Goal: Information Seeking & Learning: Learn about a topic

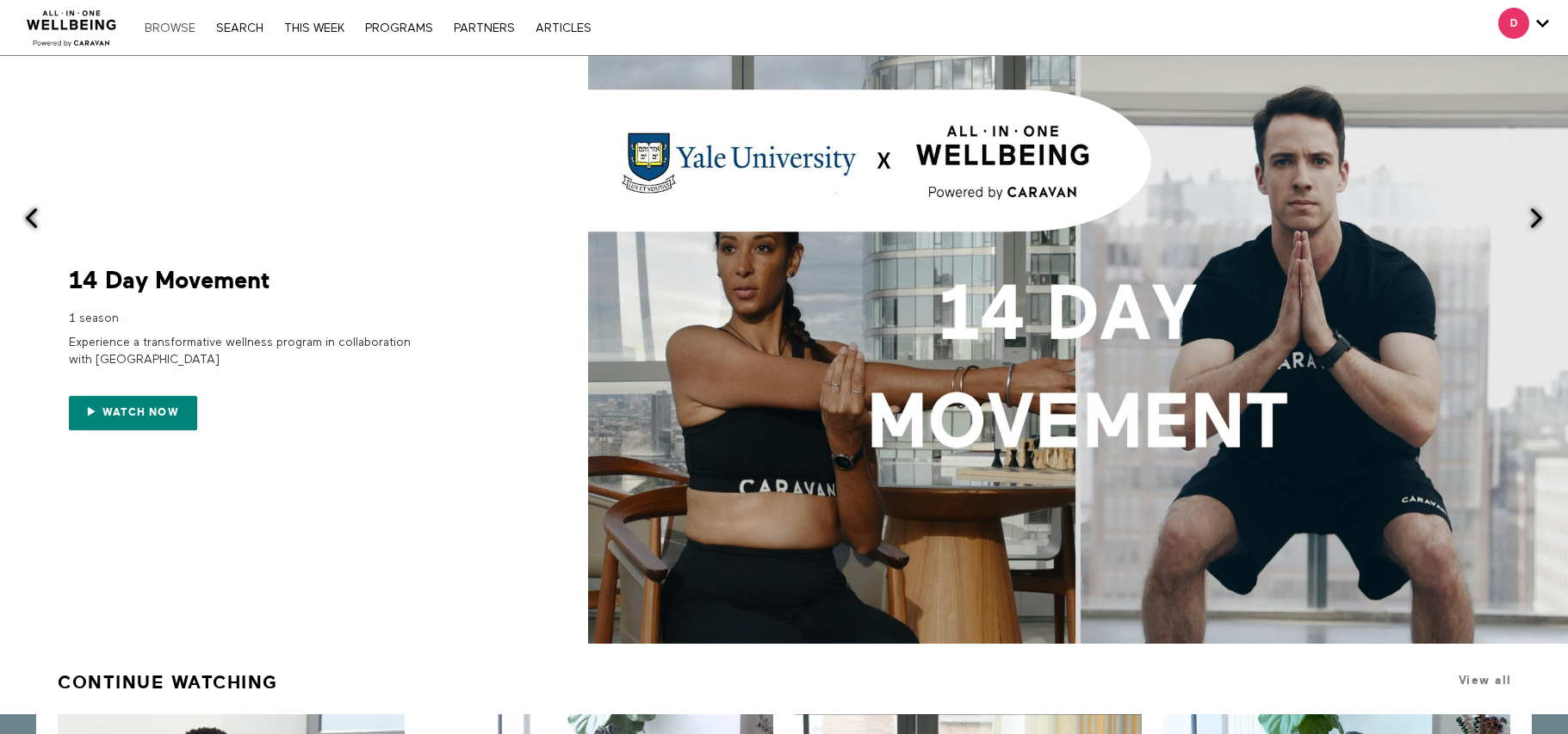
click at [185, 29] on link "Browse" at bounding box center [170, 29] width 68 height 12
click at [224, 26] on link "Search" at bounding box center [240, 29] width 65 height 12
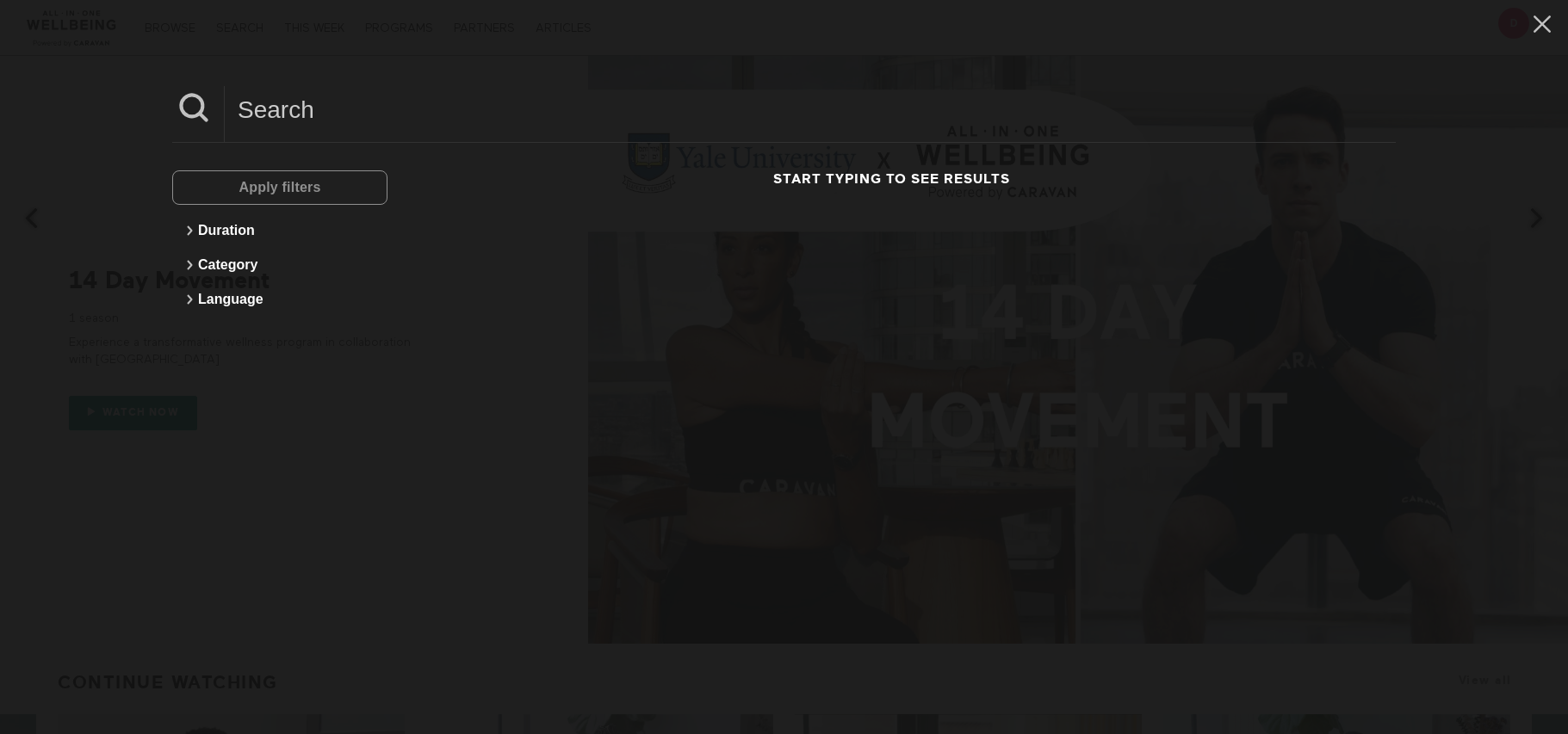
click at [334, 114] on input at bounding box center [810, 110] width 1171 height 48
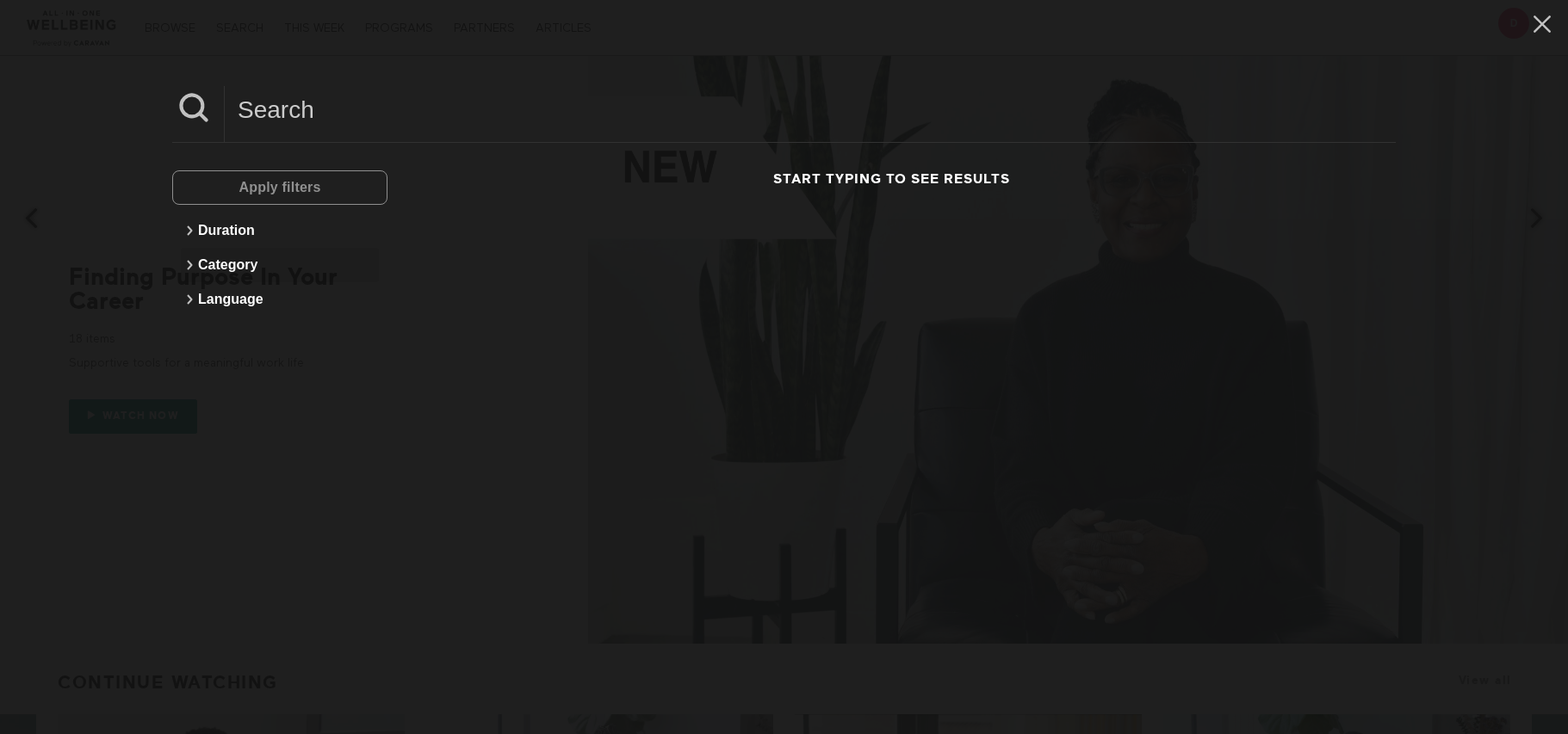
click at [226, 265] on button "Category" at bounding box center [279, 265] width 198 height 35
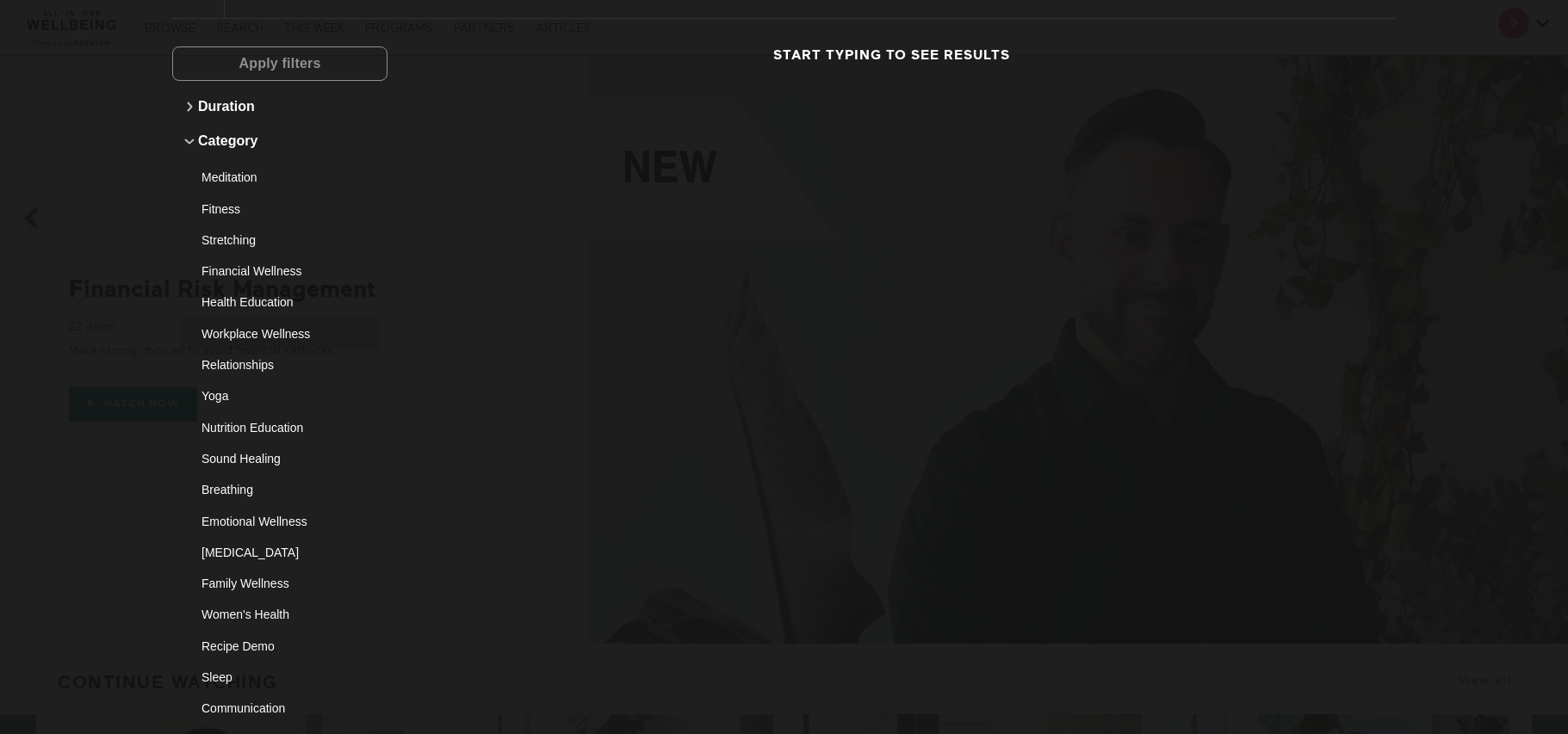
scroll to position [86, 0]
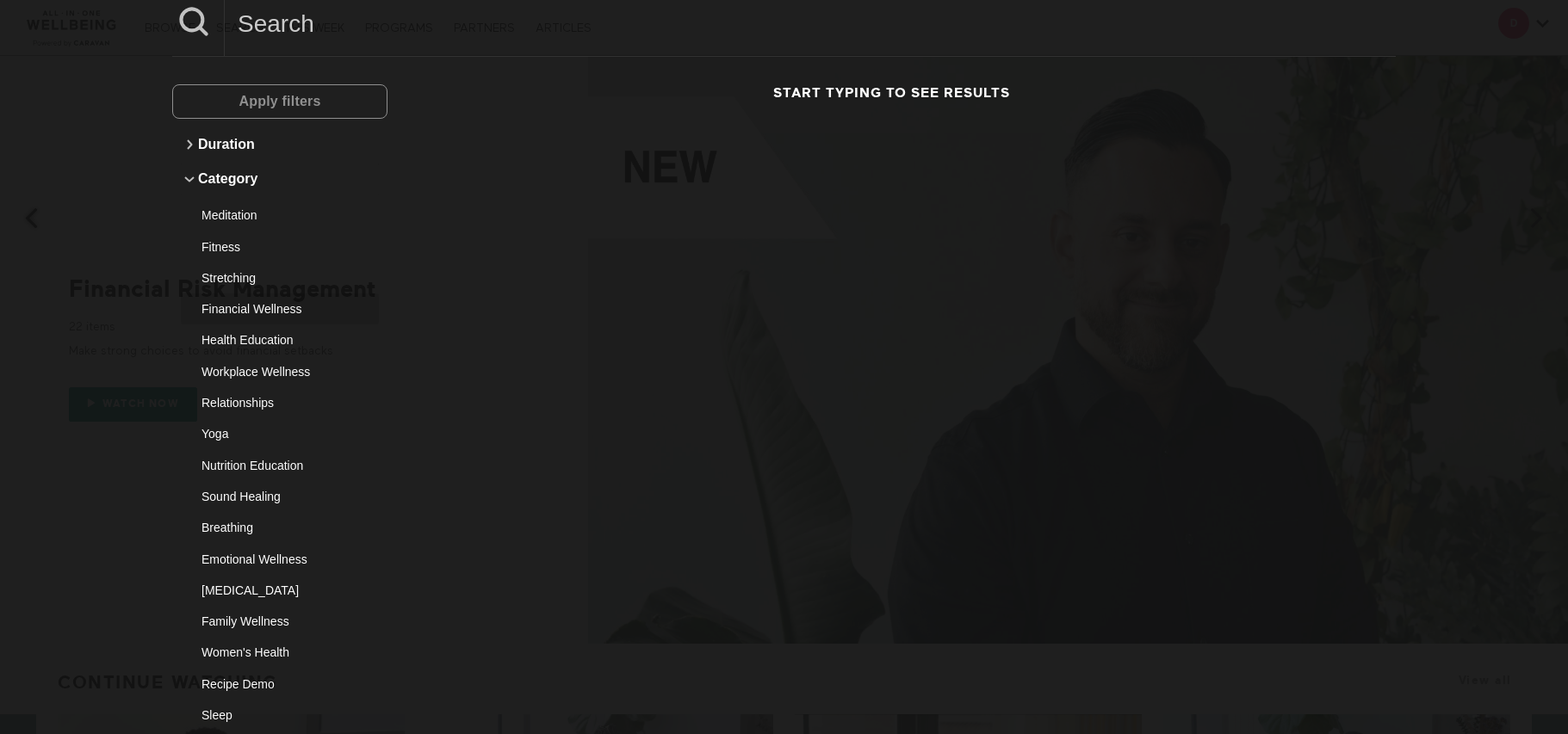
click at [244, 303] on div "Financial Wellness" at bounding box center [273, 309] width 144 height 17
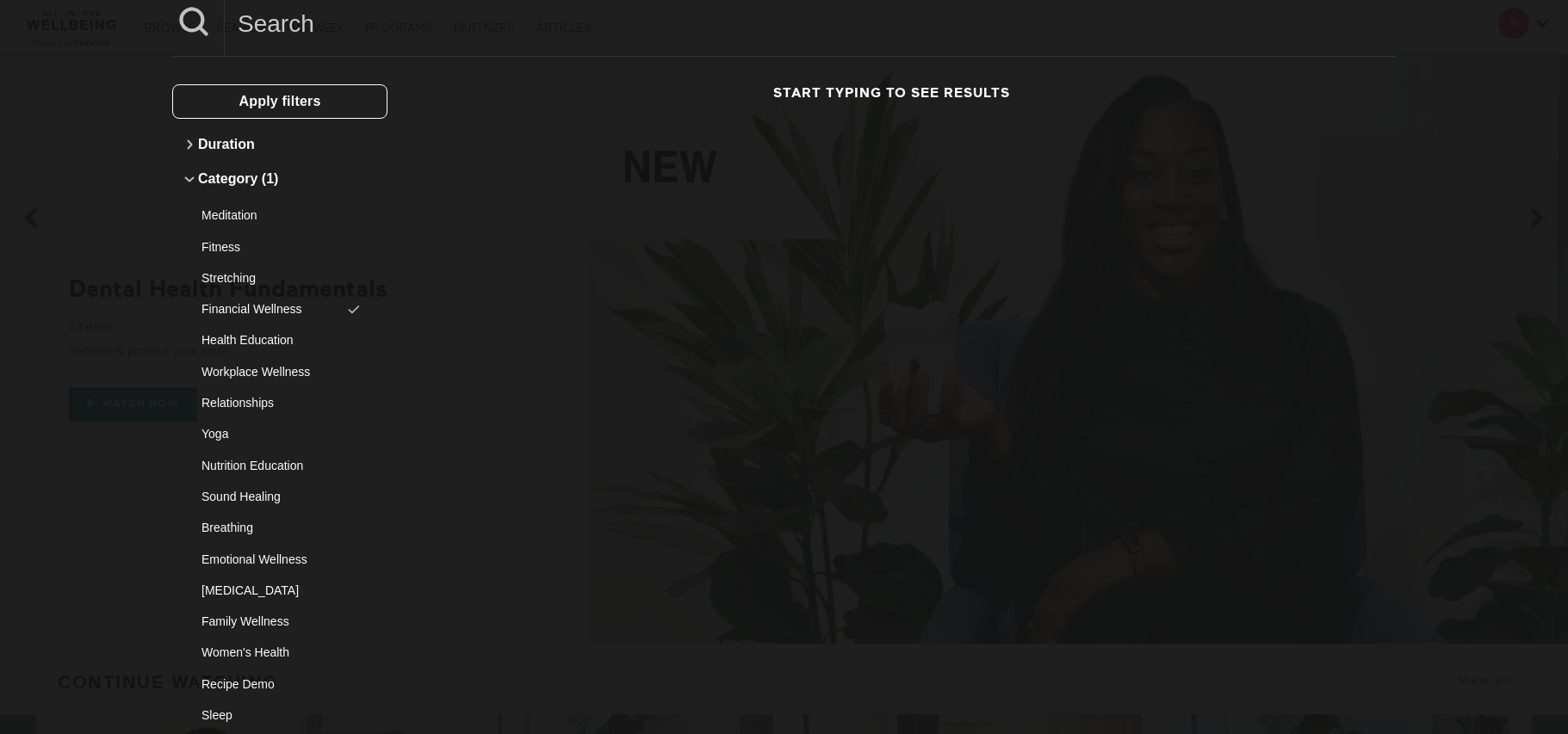
click at [311, 105] on span "Apply filters" at bounding box center [279, 101] width 82 height 15
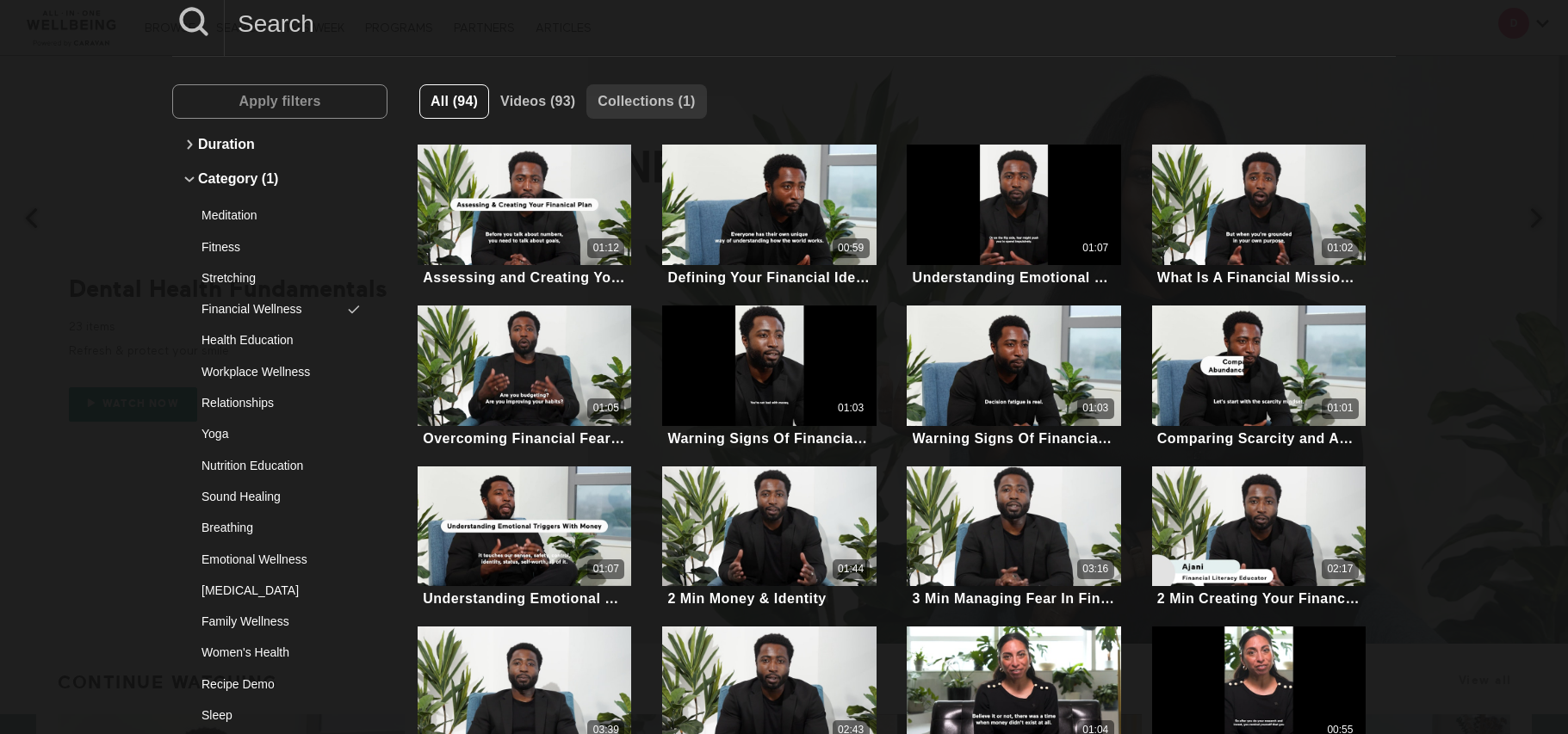
click at [654, 97] on span "Collections (1)" at bounding box center [646, 101] width 98 height 15
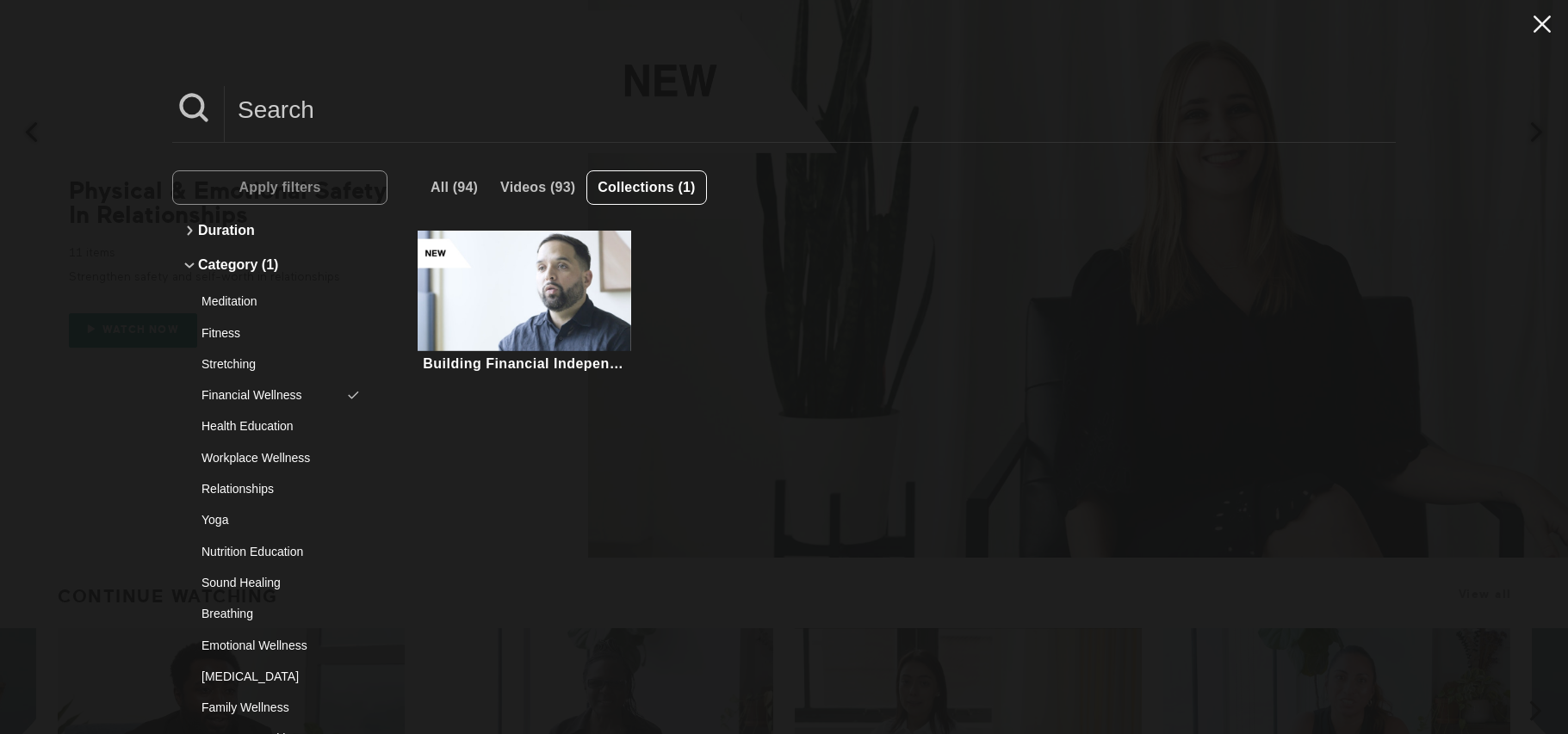
click at [1533, 17] on icon at bounding box center [1542, 24] width 17 height 17
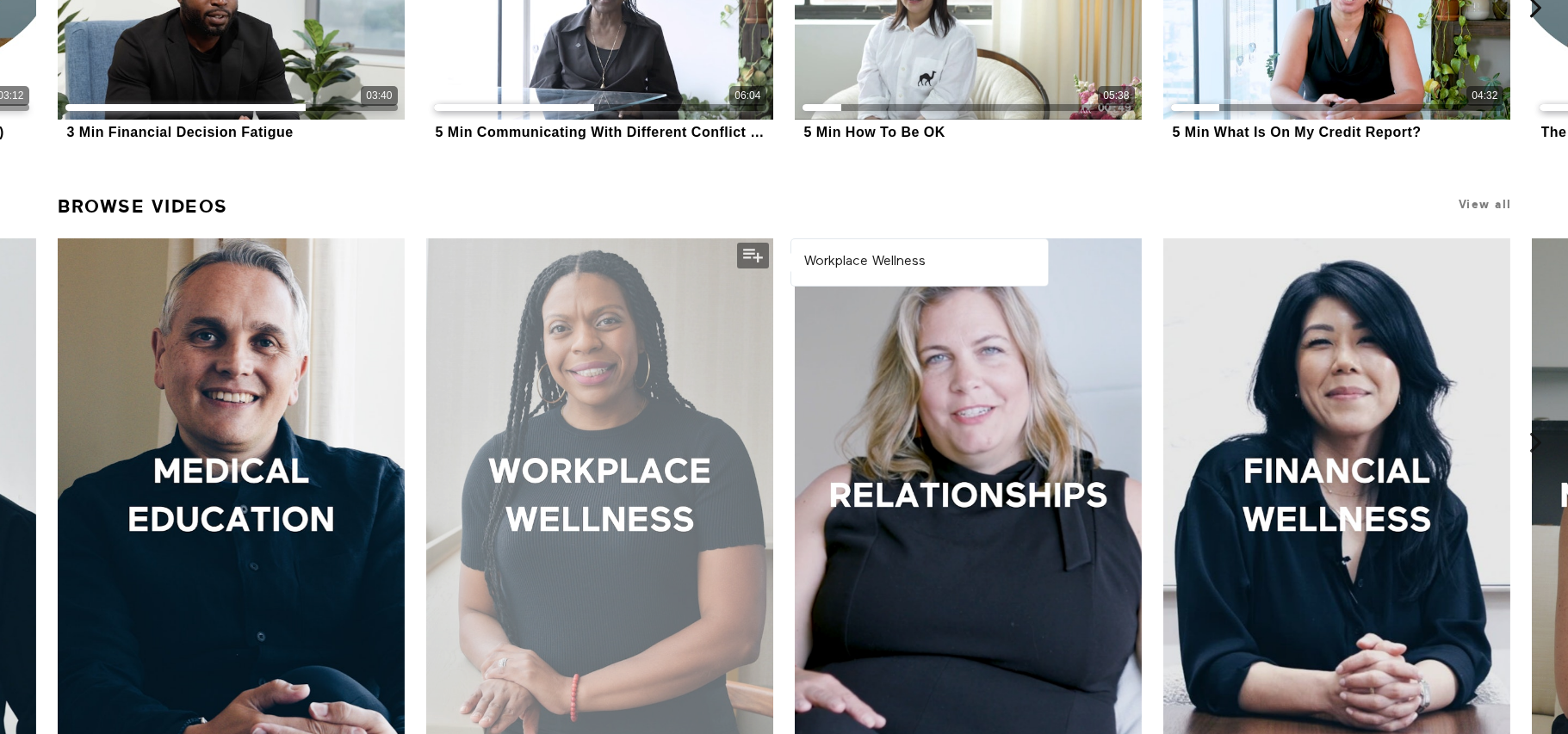
scroll to position [861, 0]
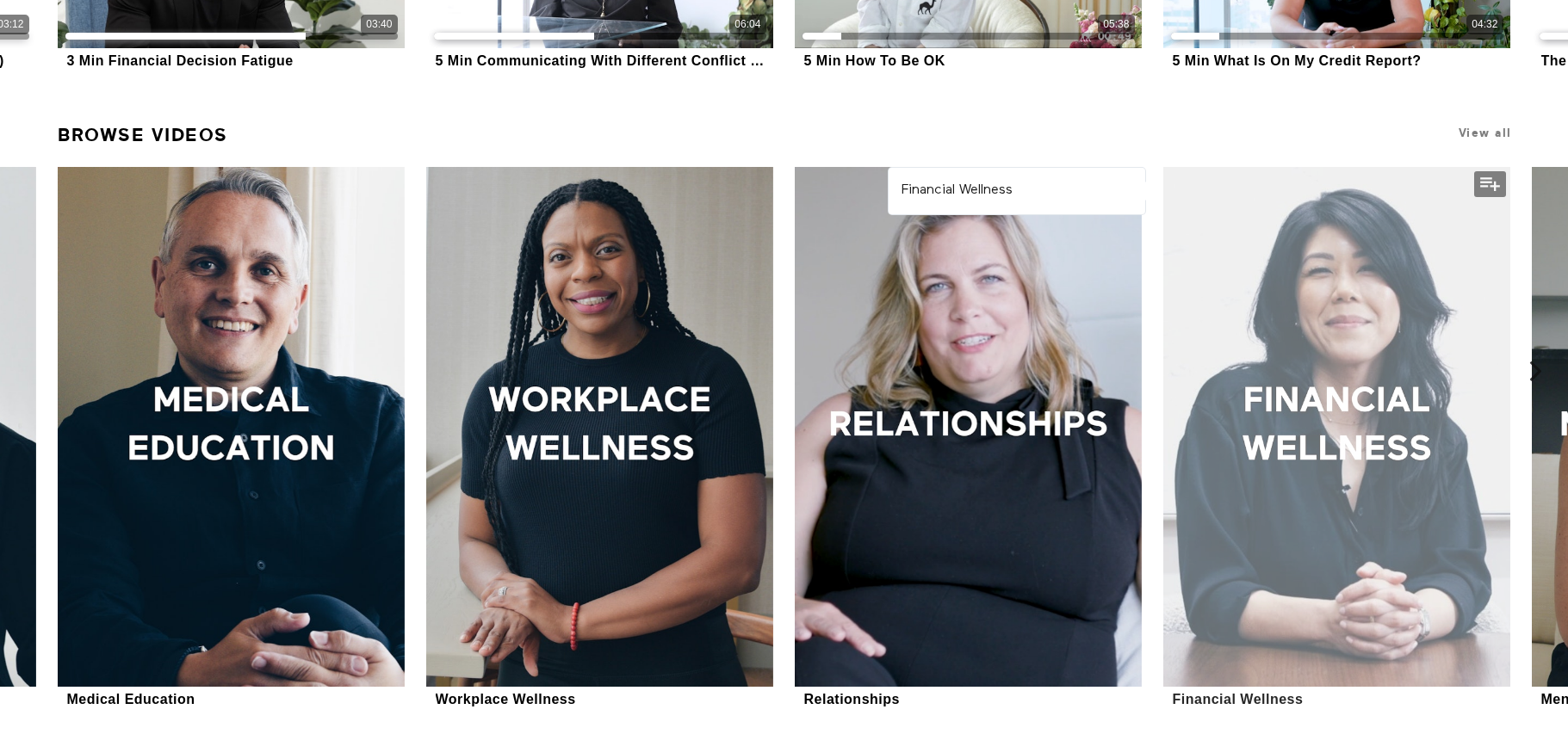
click at [1323, 435] on div at bounding box center [1336, 426] width 346 height 520
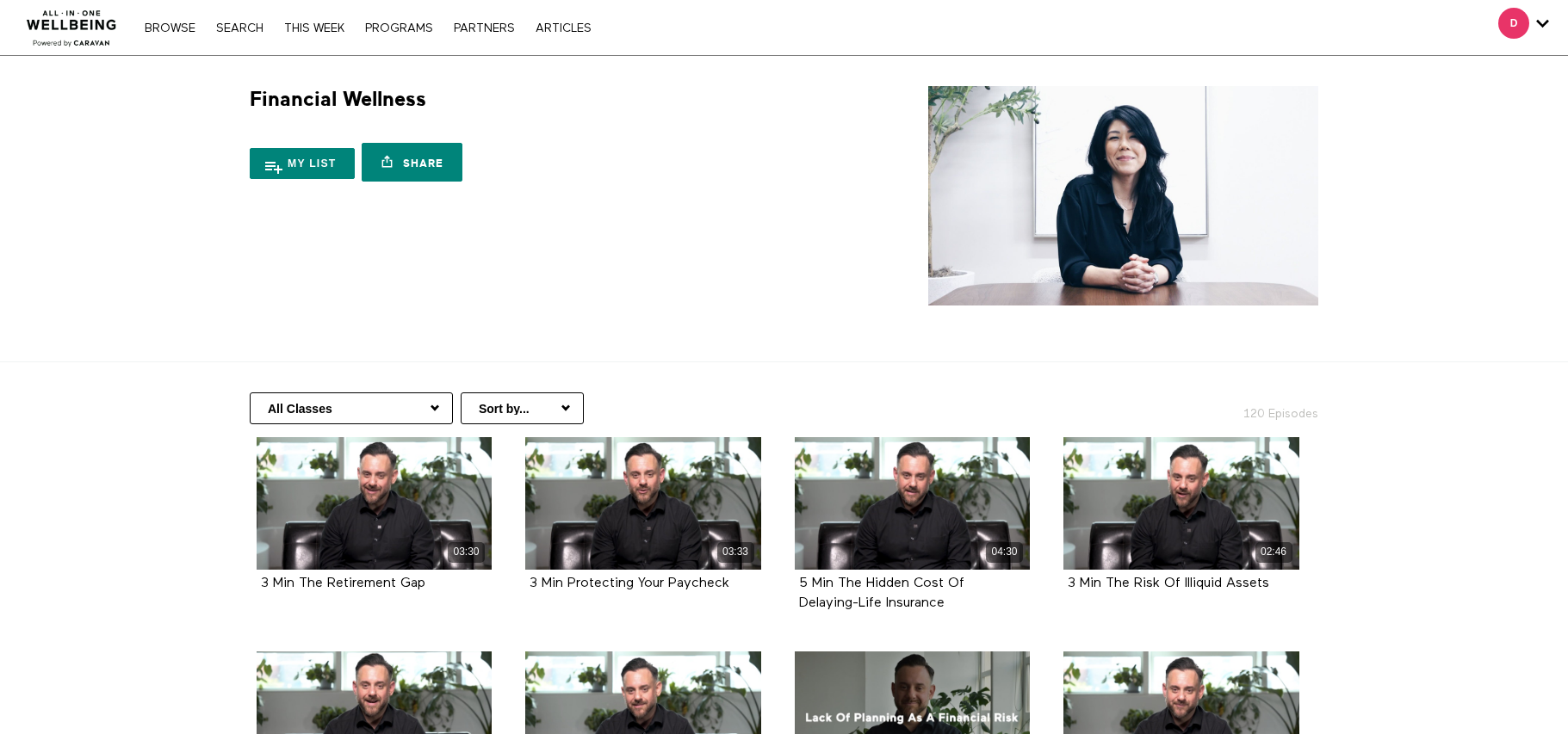
click at [323, 408] on select "All Classes Wealth Management Investing Finance Fundamentals Retirement For Stu…" at bounding box center [351, 408] width 203 height 32
select select "https://app.allinonewellbeing.com/financial-wellness-2/season:4"
click at [250, 393] on select "All Classes Wealth Management Investing Finance Fundamentals Retirement For Stu…" at bounding box center [351, 408] width 203 height 32
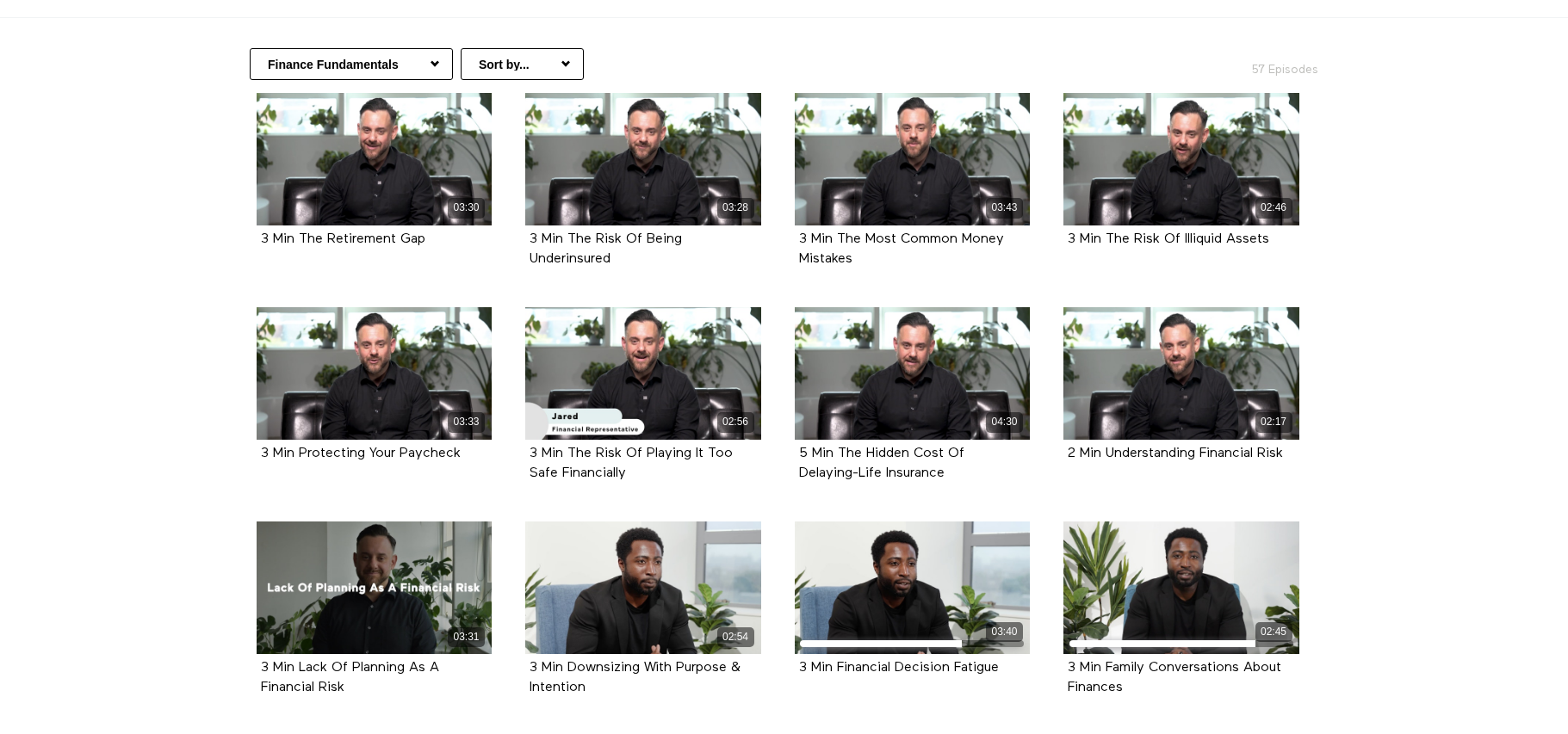
scroll to position [603, 0]
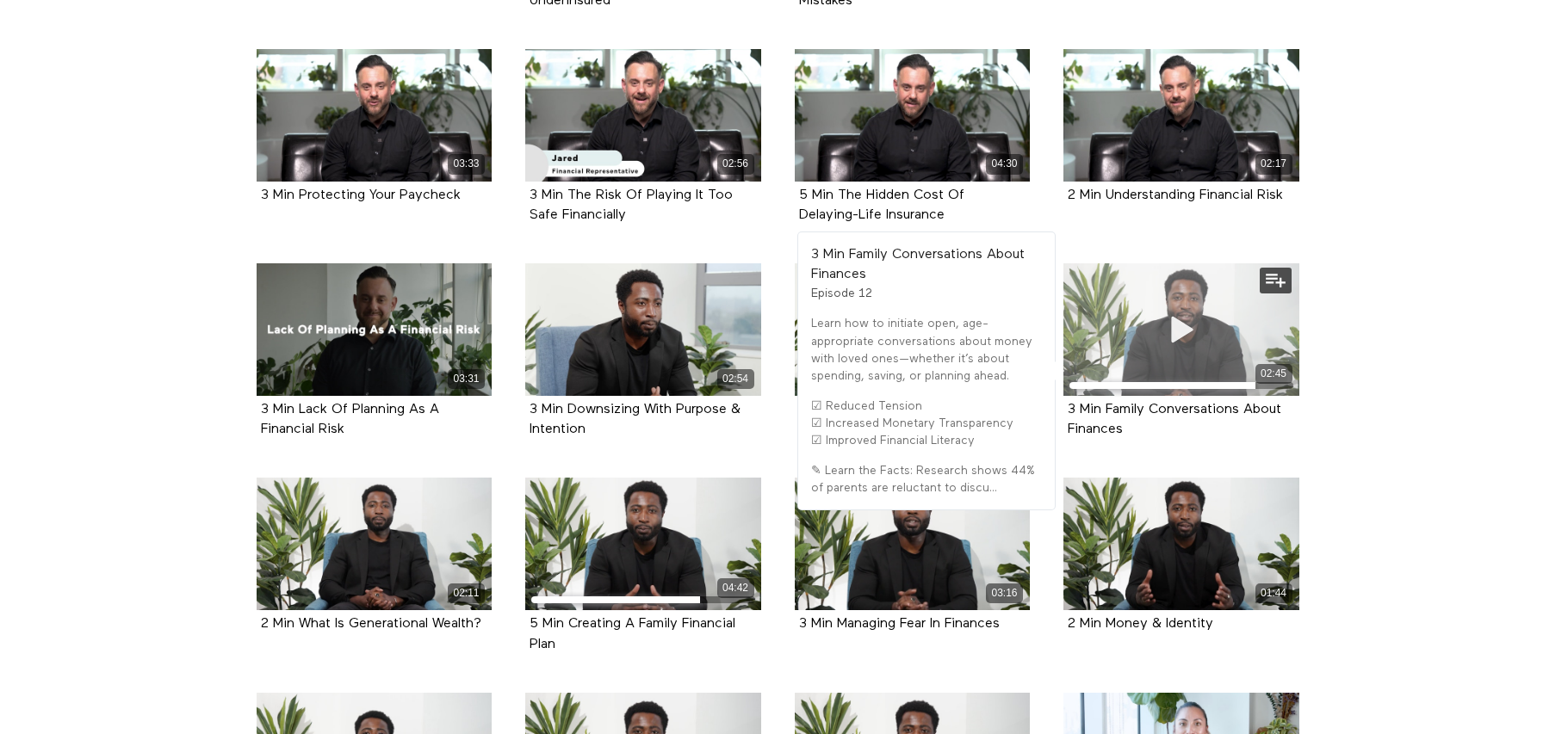
click at [1202, 319] on icon at bounding box center [1181, 329] width 52 height 30
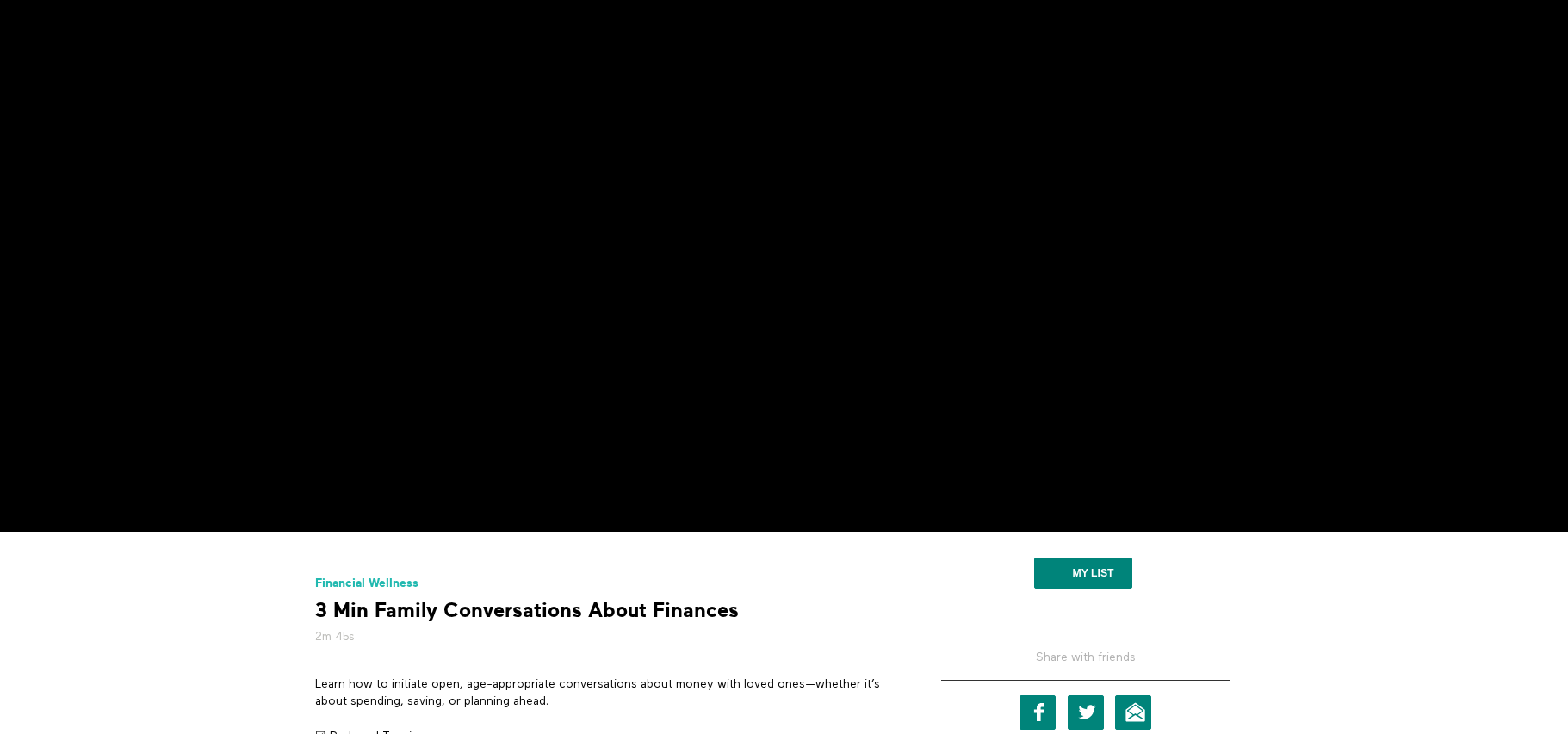
scroll to position [86, 0]
